Goal: Find contact information: Find contact information

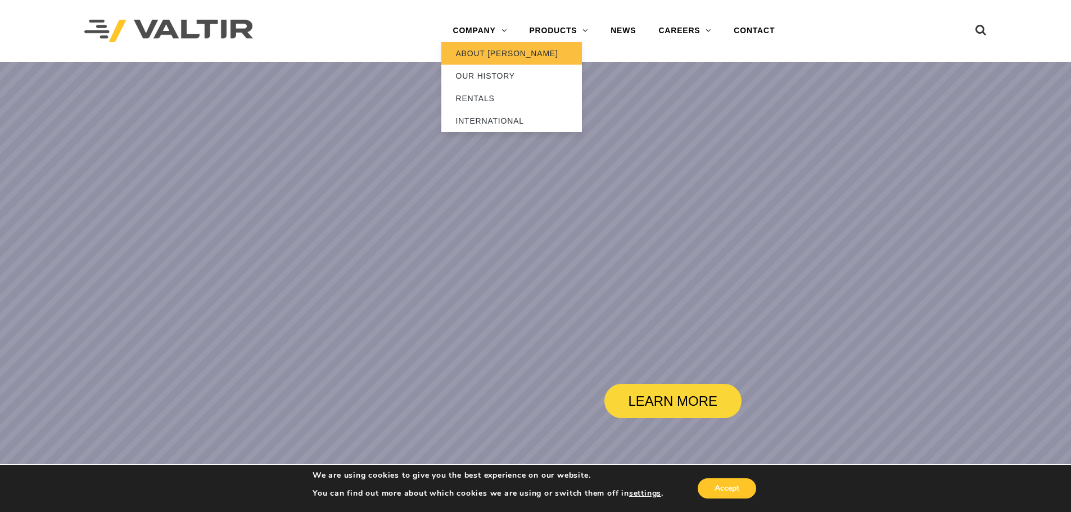
click at [480, 55] on link "ABOUT [PERSON_NAME]" at bounding box center [511, 53] width 141 height 22
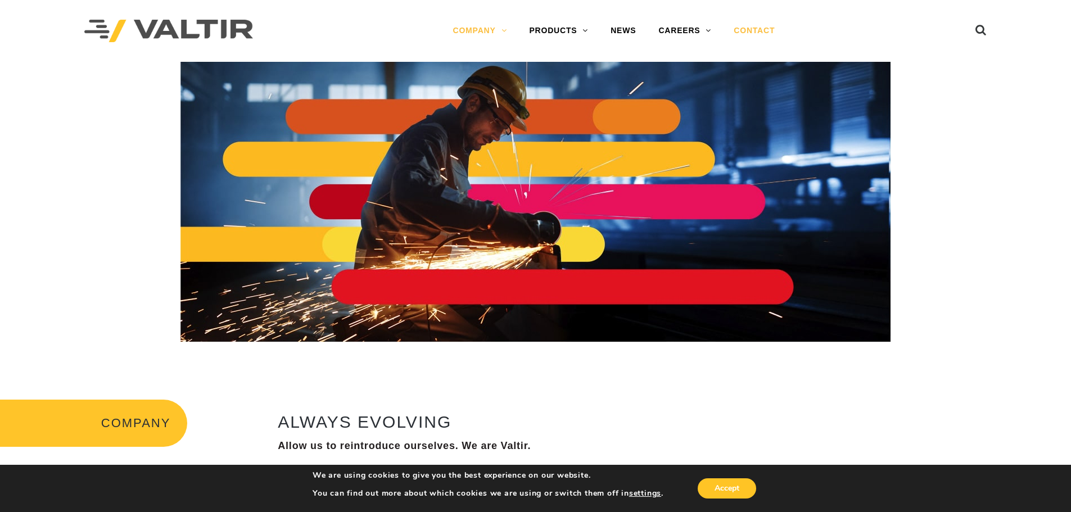
click at [741, 33] on link "CONTACT" at bounding box center [755, 31] width 64 height 22
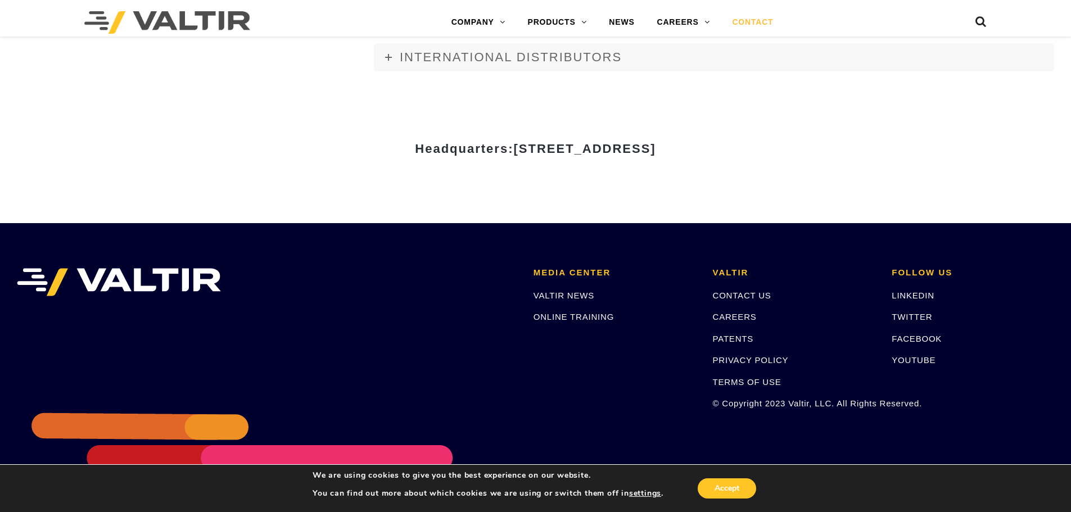
scroll to position [1567, 0]
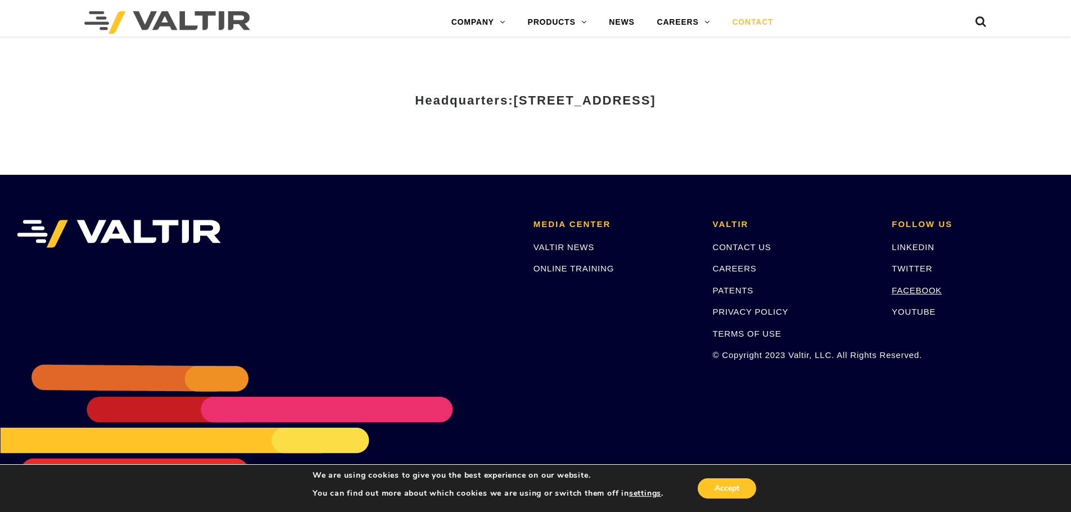
click at [926, 291] on link "FACEBOOK" at bounding box center [917, 291] width 50 height 10
